Goal: Transaction & Acquisition: Book appointment/travel/reservation

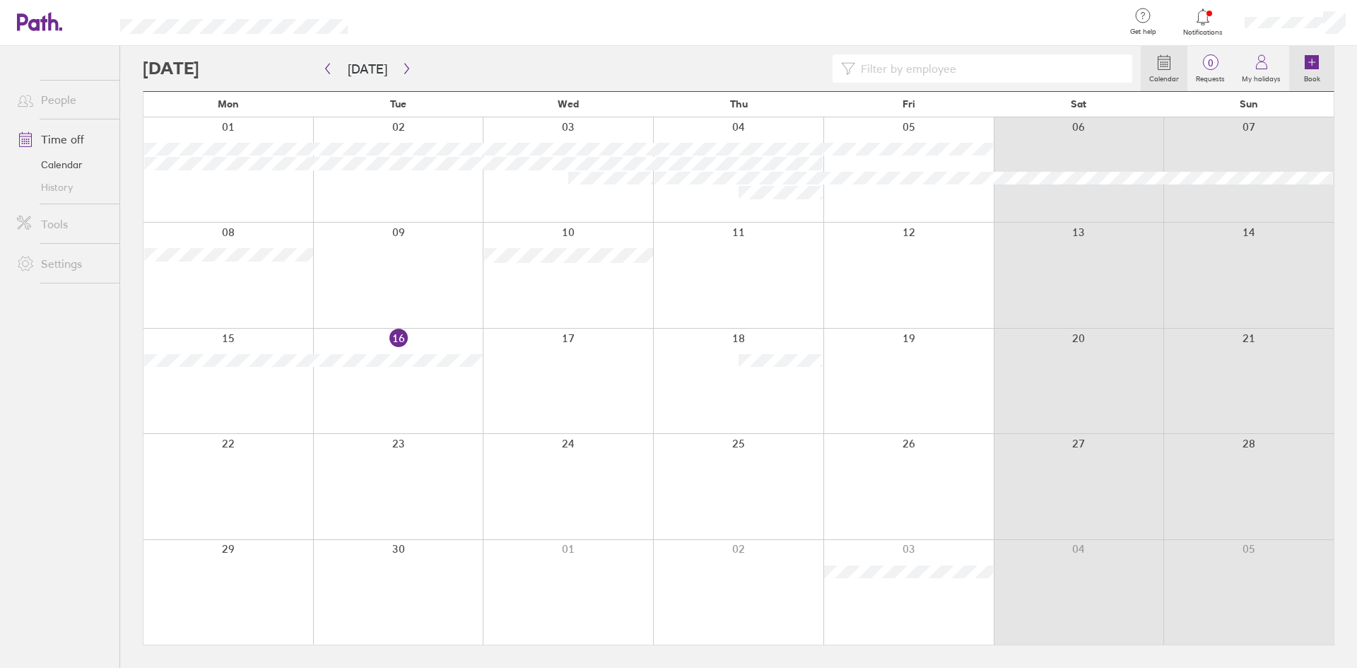
click at [1316, 63] on icon at bounding box center [1311, 62] width 14 height 14
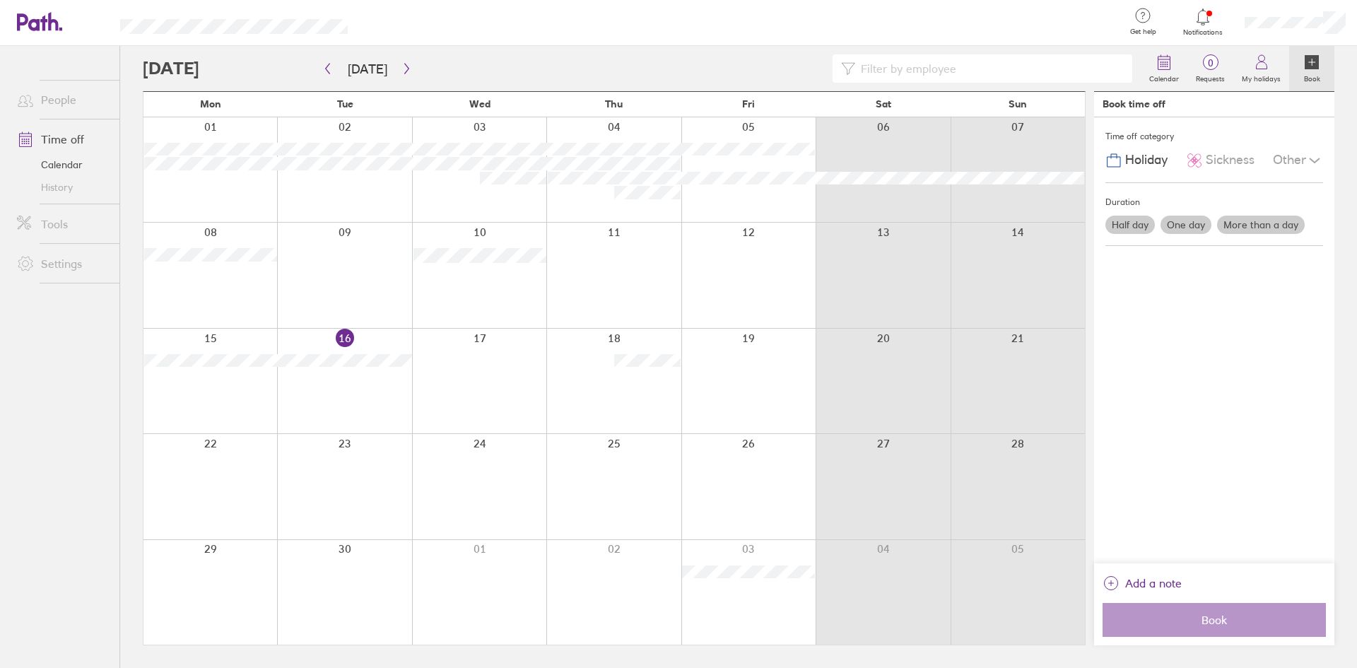
click at [1250, 220] on label "More than a day" at bounding box center [1261, 224] width 88 height 18
click at [0, 0] on input "More than a day" at bounding box center [0, 0] width 0 height 0
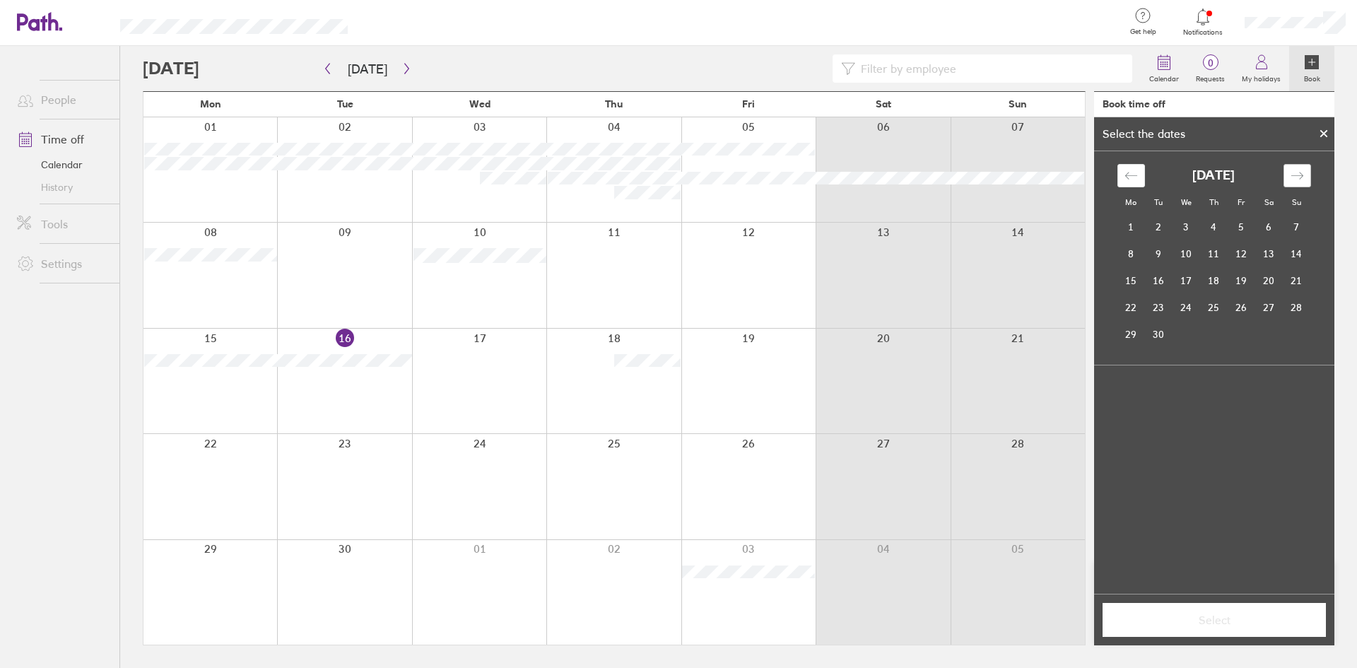
click at [1301, 166] on div "Move forward to switch to the next month." at bounding box center [1297, 175] width 28 height 23
click at [1239, 249] on td "7" at bounding box center [1241, 253] width 28 height 27
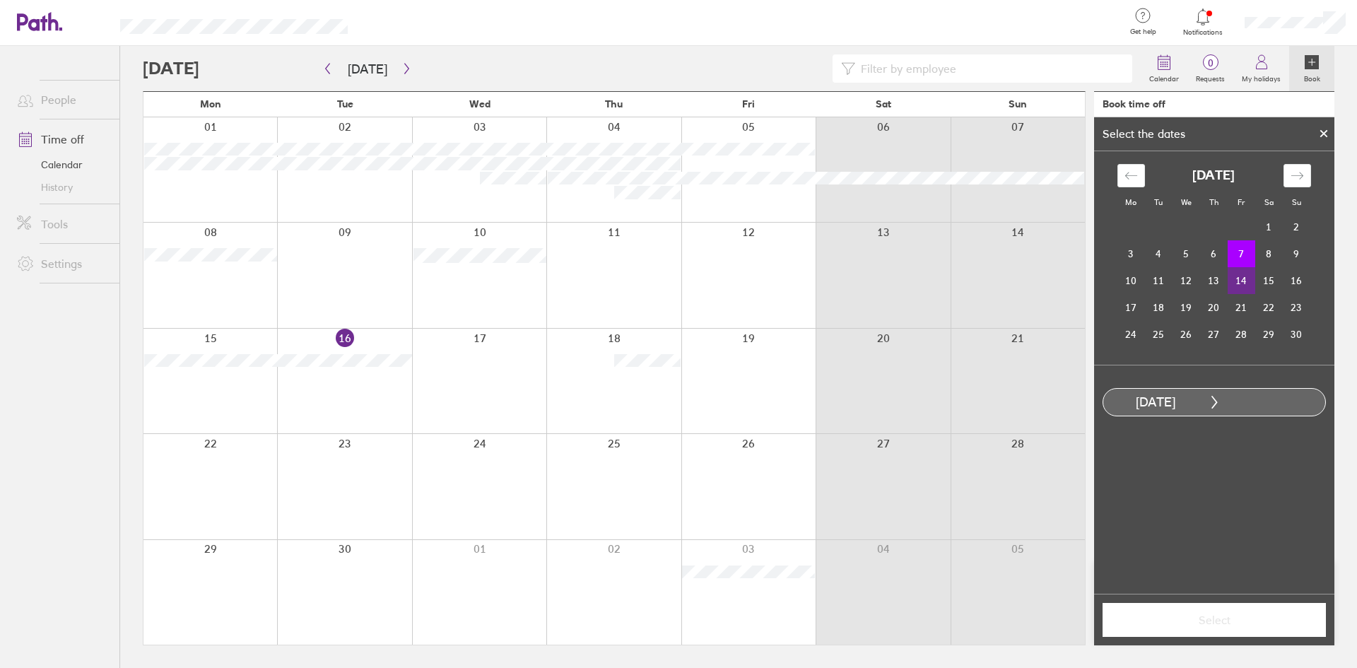
click at [1241, 280] on td "14" at bounding box center [1241, 280] width 28 height 27
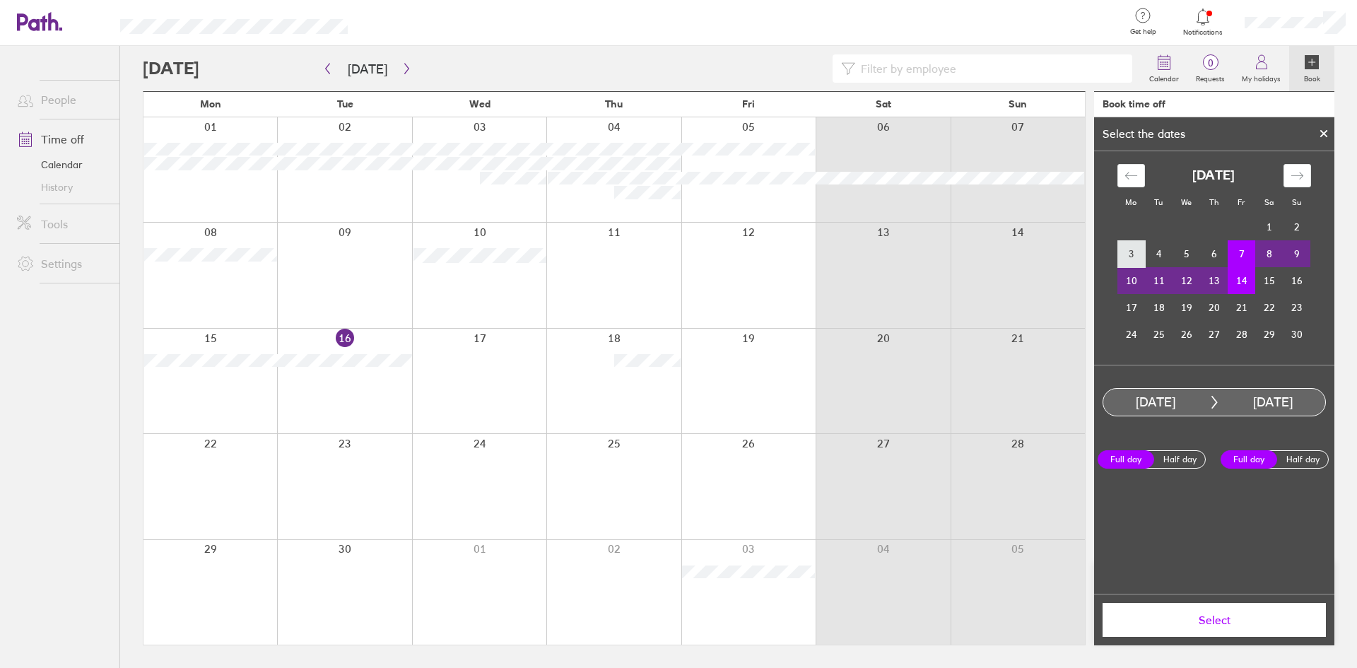
click at [1133, 253] on td "3" at bounding box center [1131, 253] width 28 height 27
click at [1240, 276] on td "14" at bounding box center [1241, 280] width 28 height 27
click at [1240, 282] on td "14" at bounding box center [1241, 280] width 28 height 27
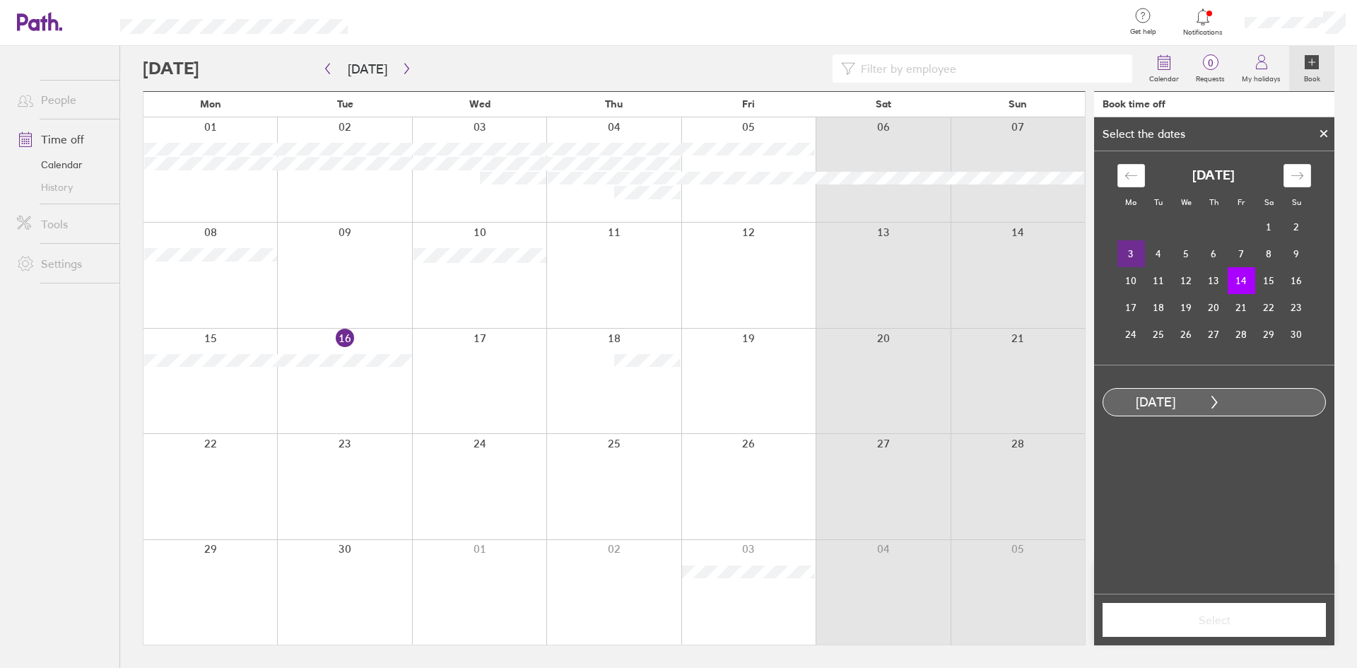
click at [1129, 256] on td "3" at bounding box center [1131, 253] width 28 height 27
click at [1240, 277] on td "14" at bounding box center [1241, 280] width 28 height 27
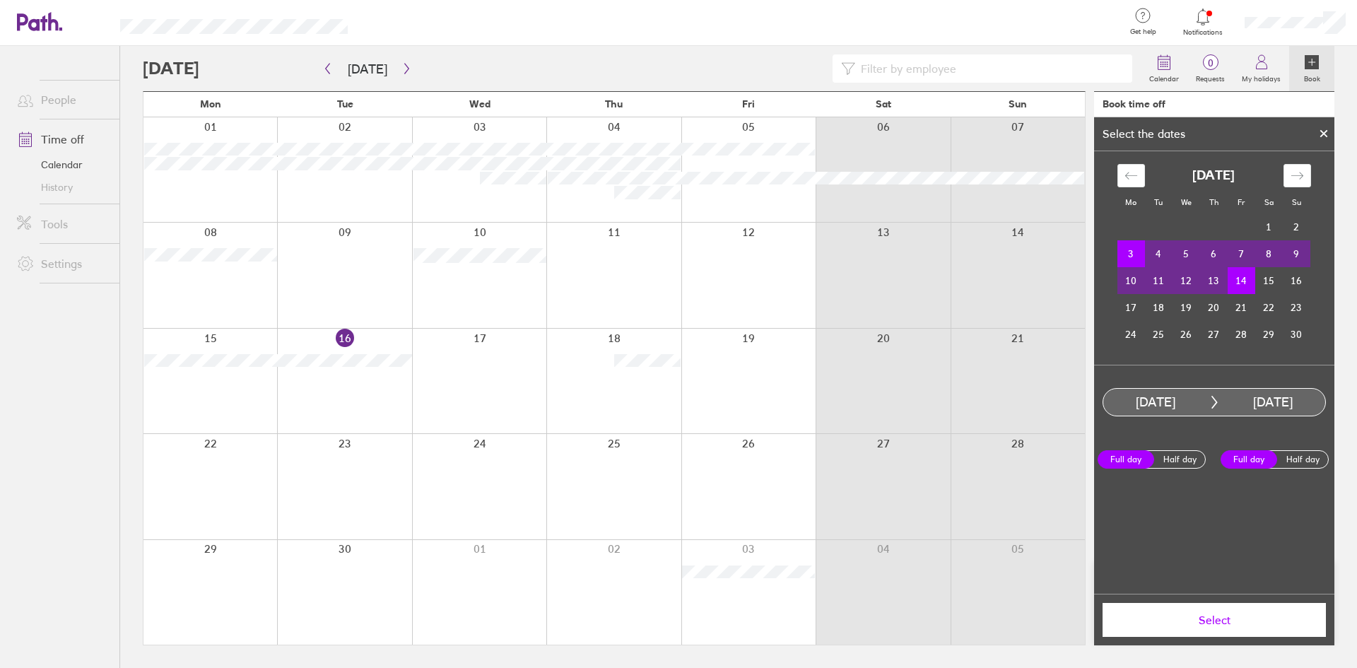
click at [1203, 626] on span "Select" at bounding box center [1213, 619] width 203 height 13
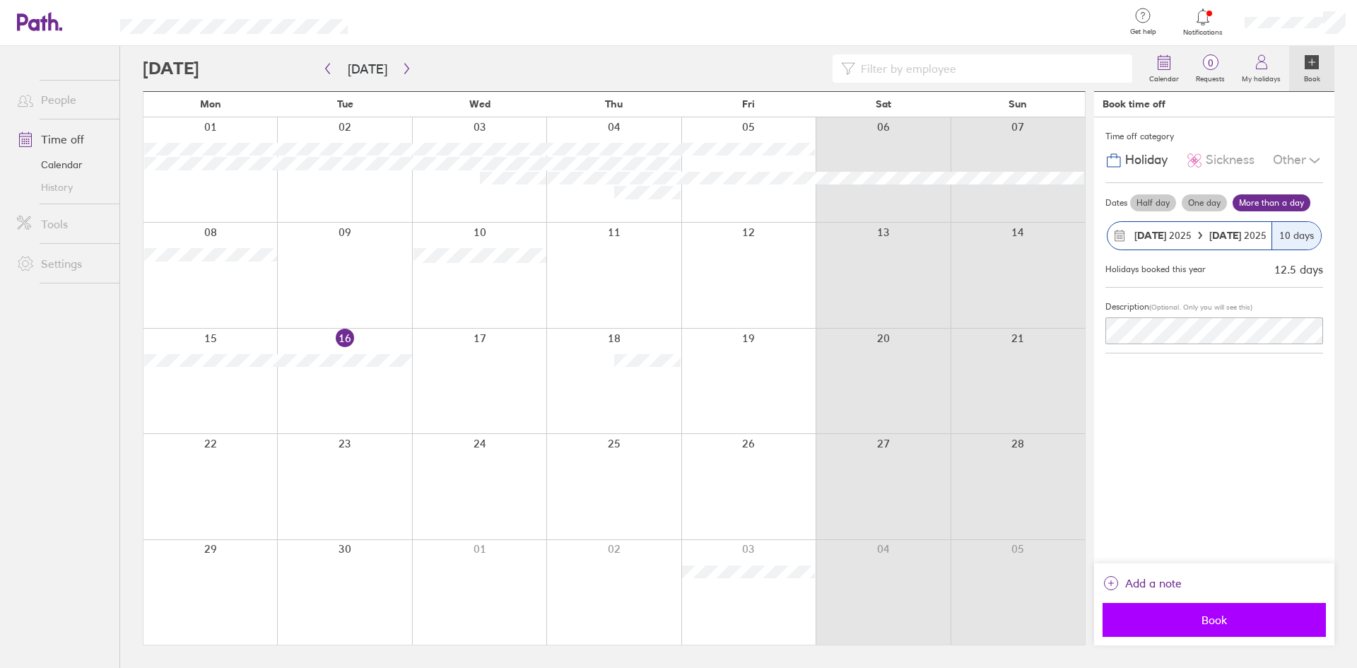
drag, startPoint x: 1202, startPoint y: 630, endPoint x: 1207, endPoint y: 613, distance: 17.9
click at [1207, 613] on button "Book" at bounding box center [1213, 620] width 223 height 34
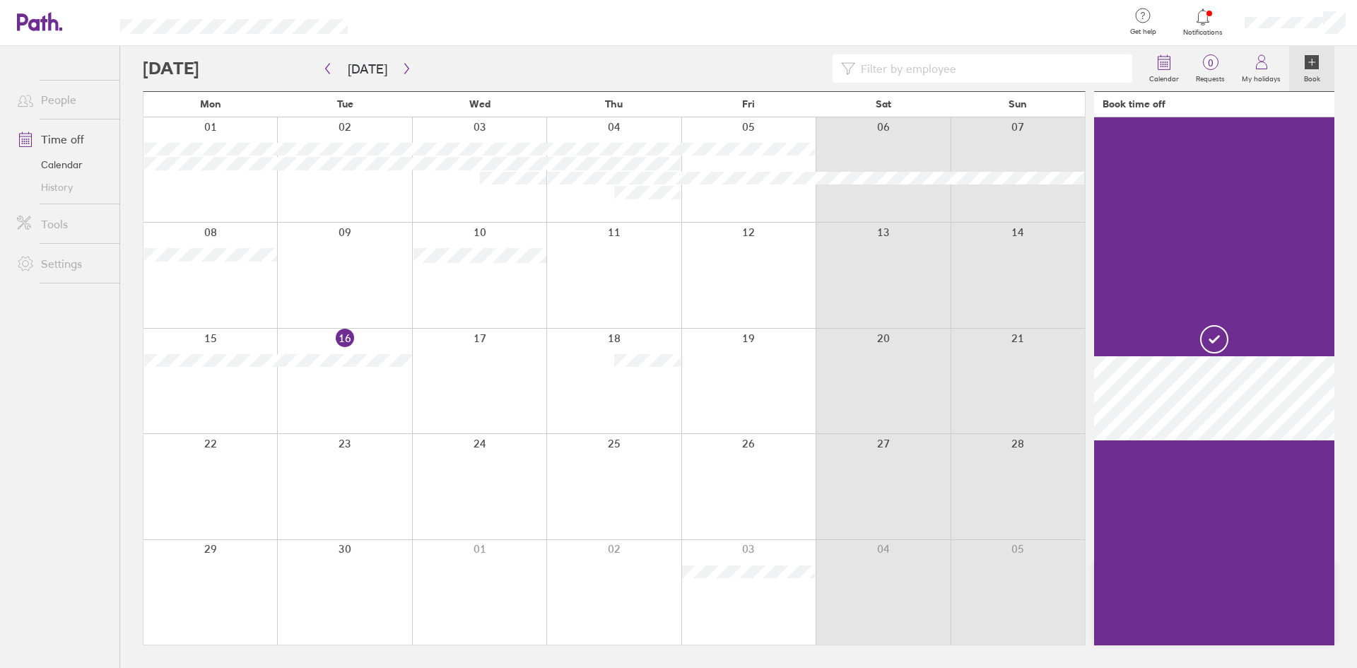
click at [1309, 62] on icon at bounding box center [1312, 62] width 6 height 0
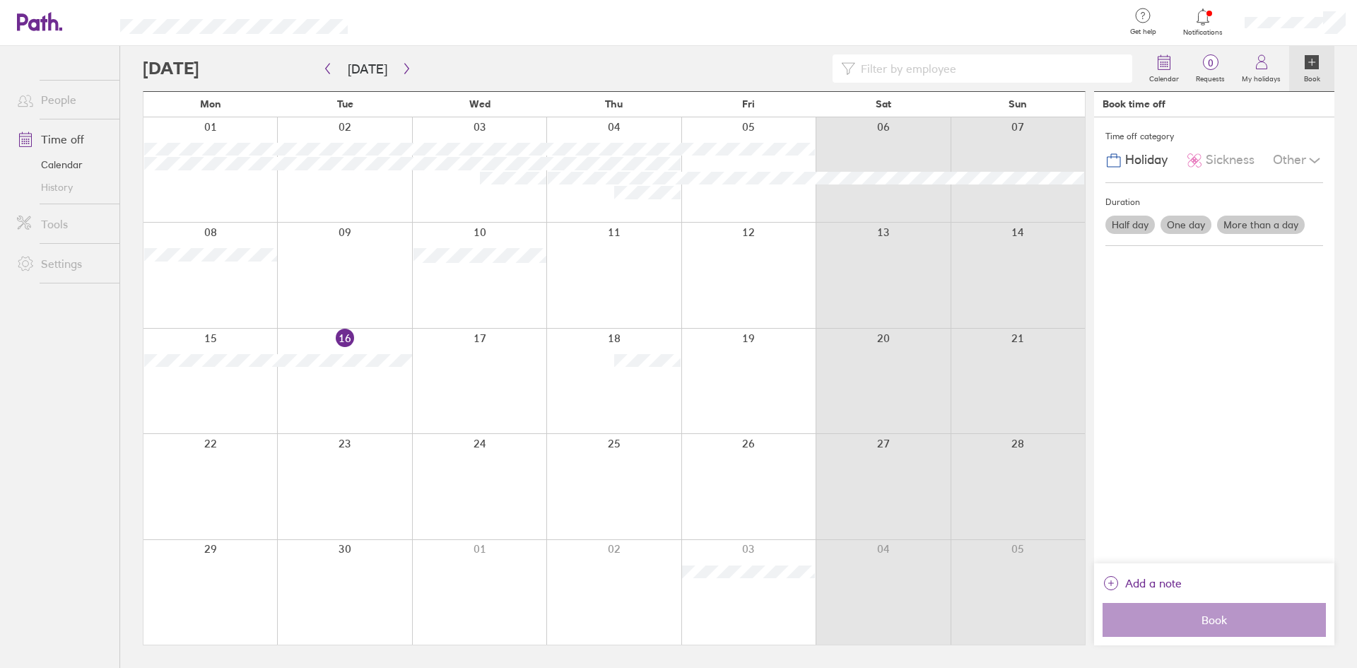
click at [1309, 62] on icon at bounding box center [1312, 62] width 6 height 0
click at [1309, 59] on icon at bounding box center [1311, 62] width 14 height 14
click at [1314, 61] on icon at bounding box center [1311, 62] width 14 height 14
click at [1121, 222] on label "Half day" at bounding box center [1129, 224] width 49 height 18
click at [0, 0] on input "Half day" at bounding box center [0, 0] width 0 height 0
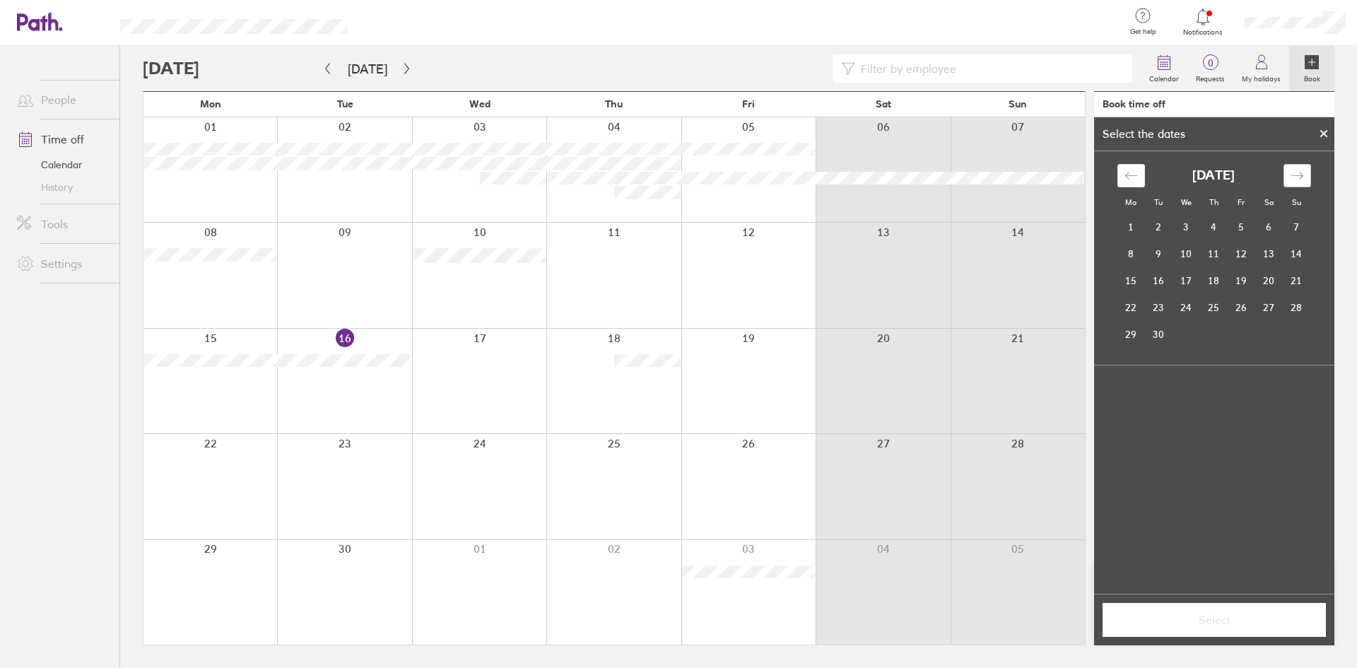
click at [1296, 173] on icon "Move forward to switch to the next month." at bounding box center [1296, 175] width 13 height 13
click at [1130, 176] on icon "Move backward to switch to the previous month." at bounding box center [1130, 175] width 12 height 7
click at [1239, 330] on td "31" at bounding box center [1241, 334] width 28 height 27
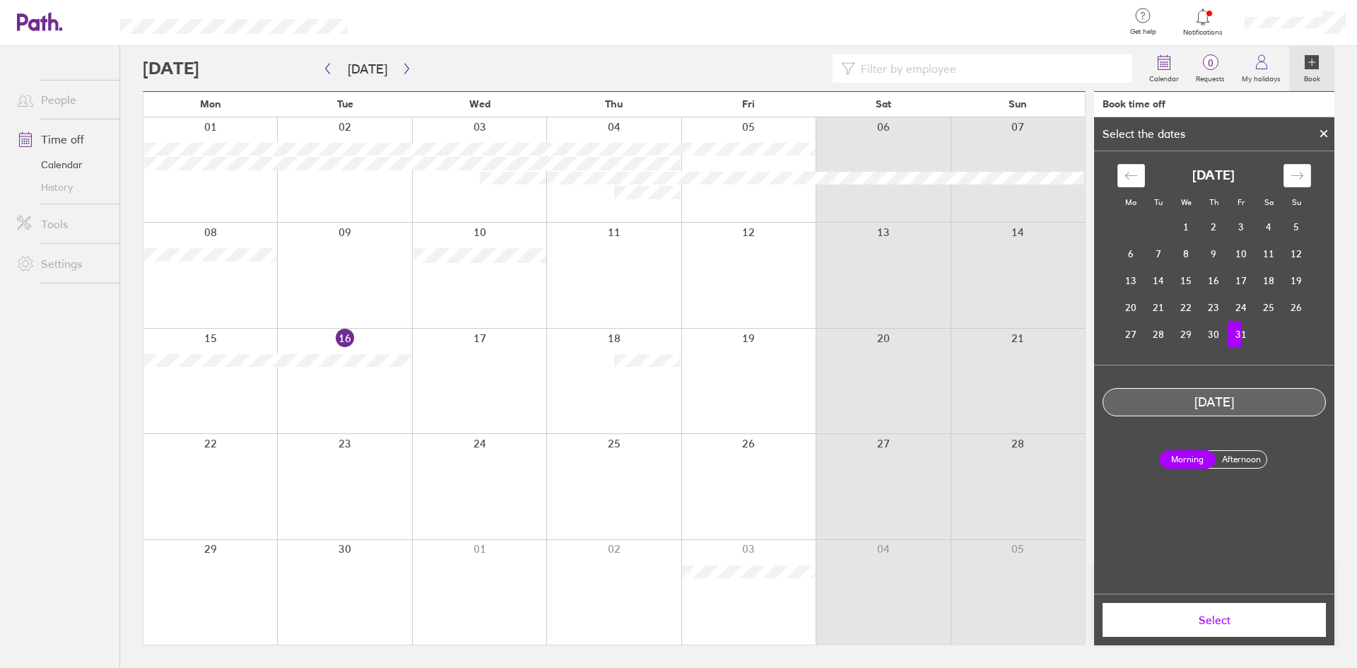
click at [1239, 455] on label "Afternoon" at bounding box center [1240, 459] width 57 height 17
click at [0, 0] on input "Afternoon" at bounding box center [0, 0] width 0 height 0
click at [1217, 620] on span "Select" at bounding box center [1213, 619] width 203 height 13
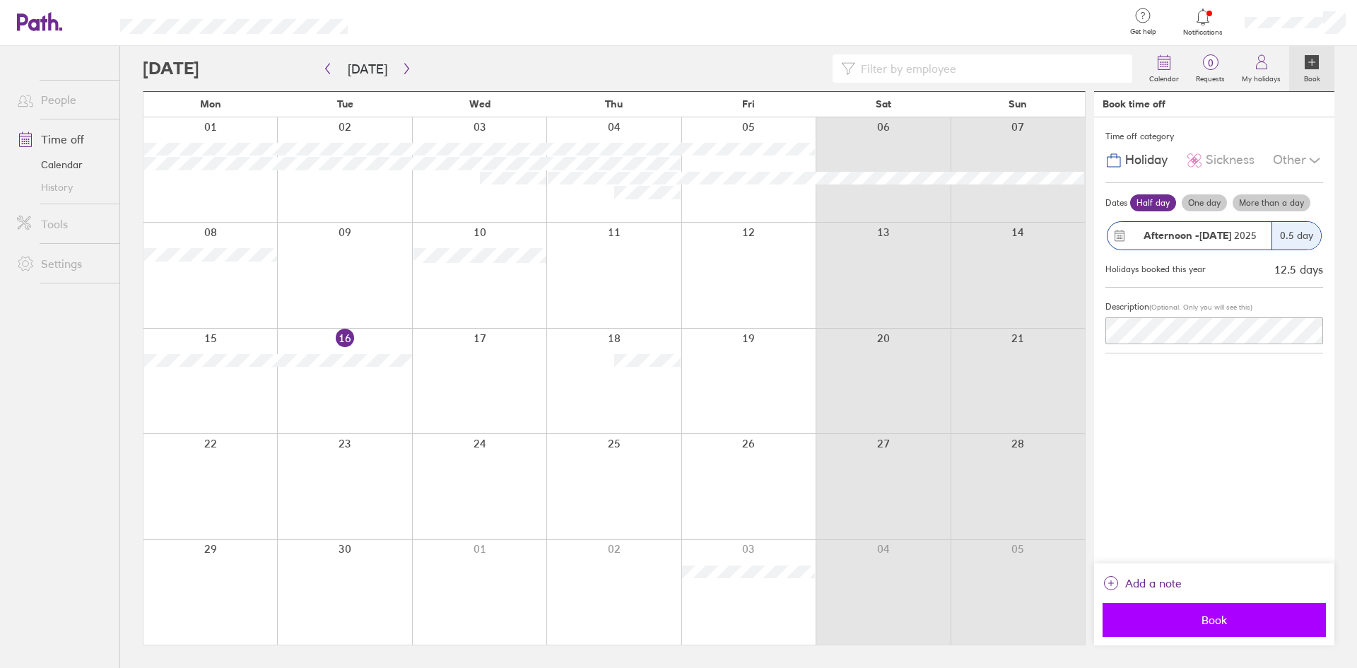
click at [1217, 619] on span "Book" at bounding box center [1213, 619] width 203 height 13
